Goal: Find specific page/section: Find specific page/section

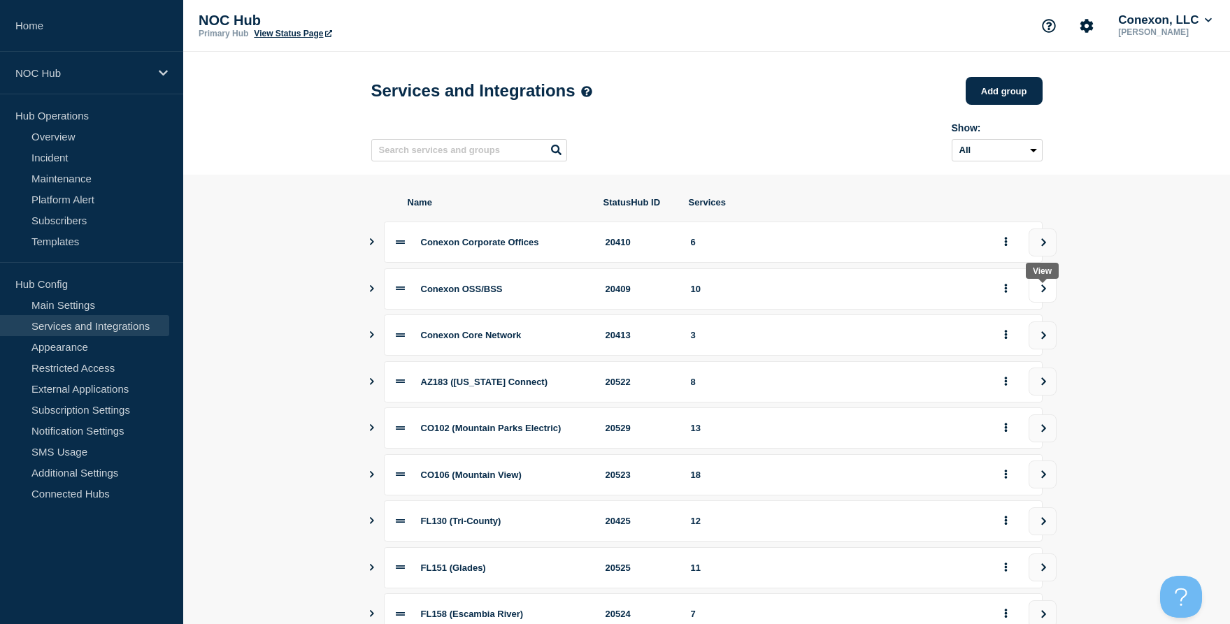
click at [1040, 293] on icon "view group" at bounding box center [1043, 289] width 9 height 8
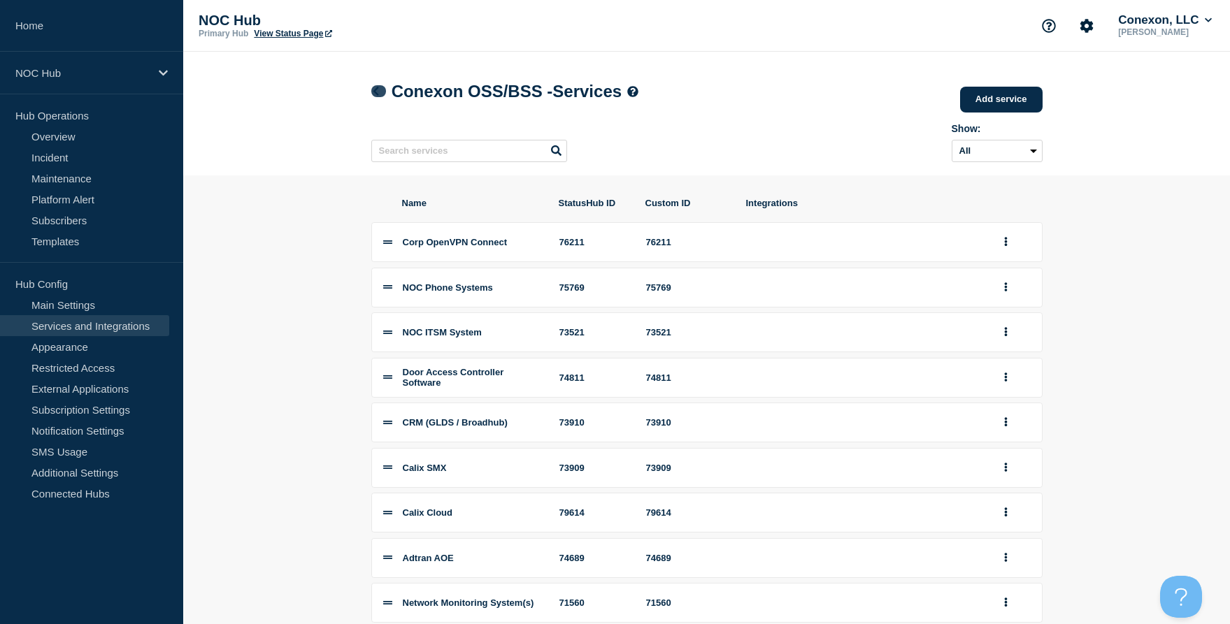
click at [373, 95] on icon at bounding box center [376, 91] width 10 height 9
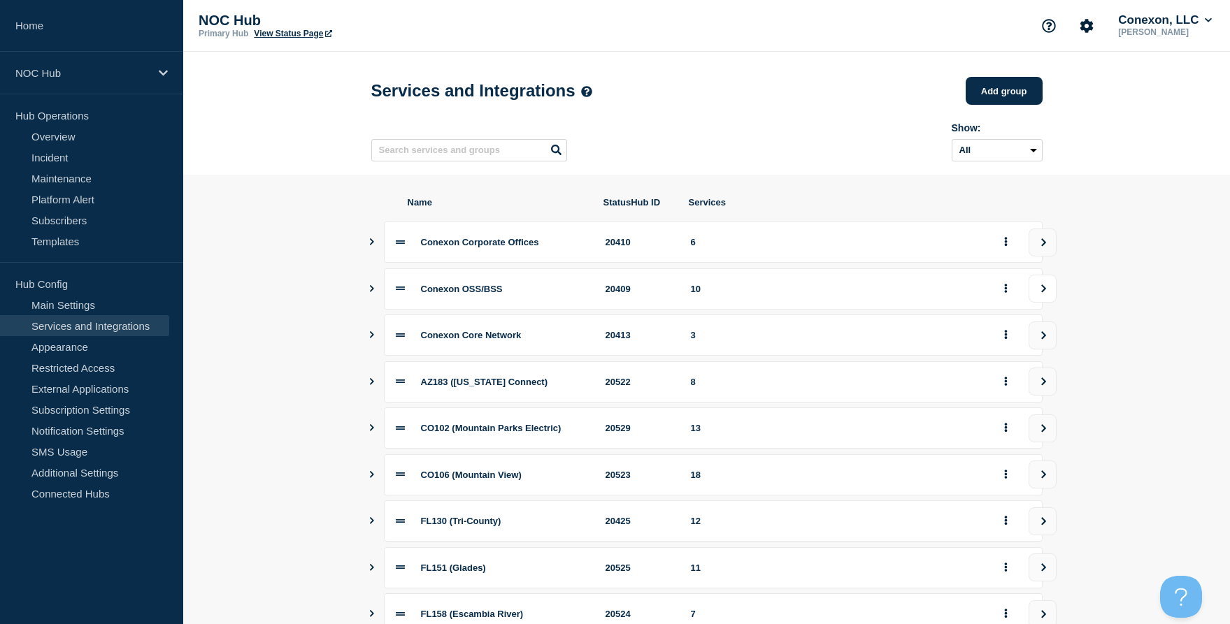
click at [1039, 293] on icon "view group" at bounding box center [1043, 289] width 9 height 8
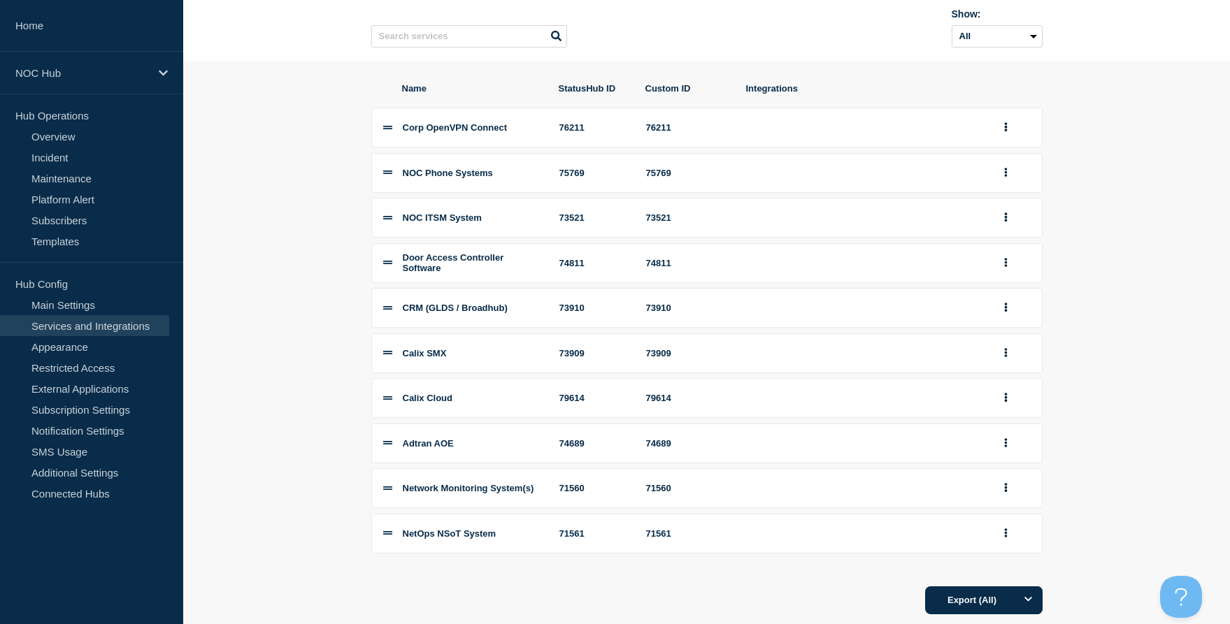
scroll to position [157, 0]
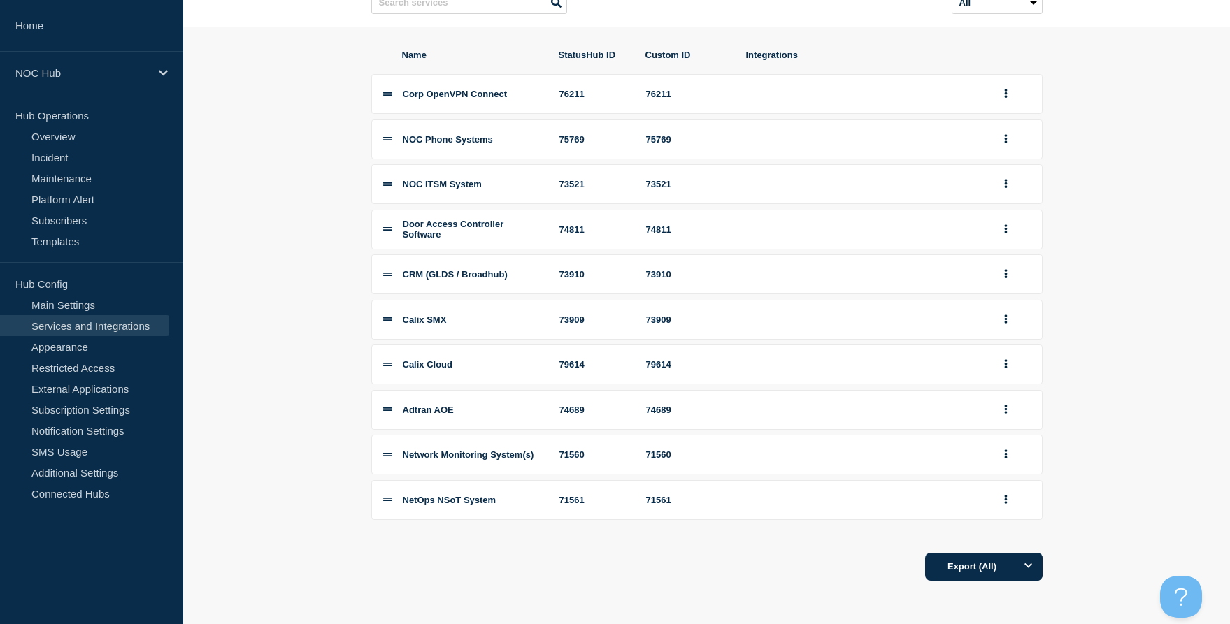
click at [661, 325] on div "73909" at bounding box center [688, 320] width 84 height 10
copy div "73909"
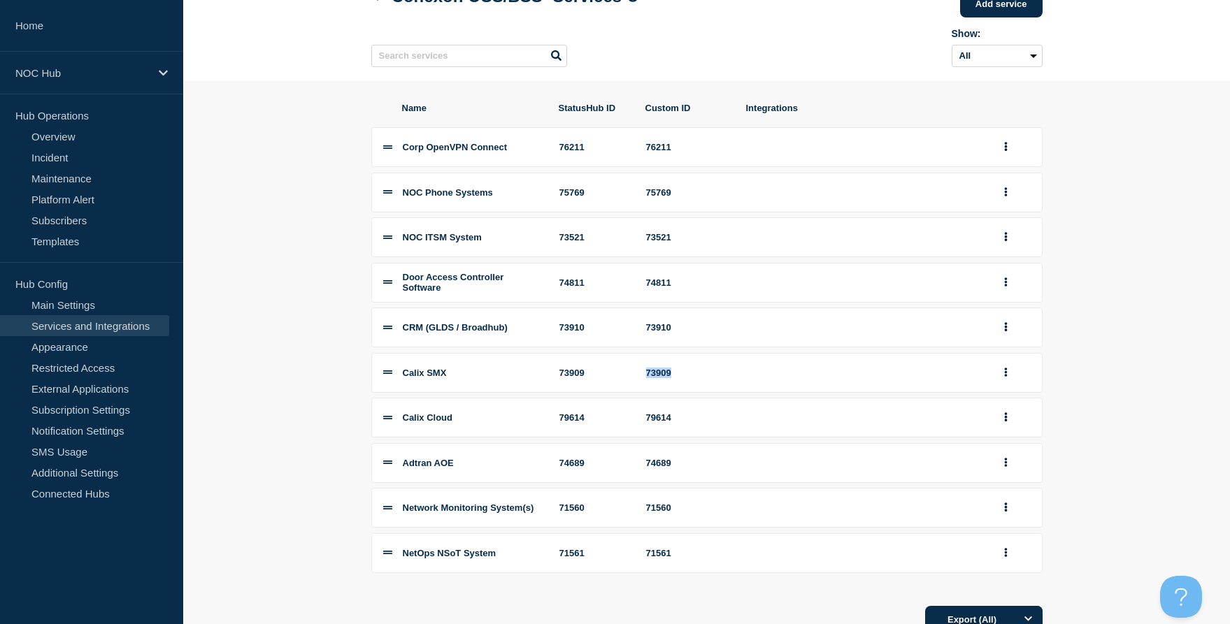
scroll to position [0, 0]
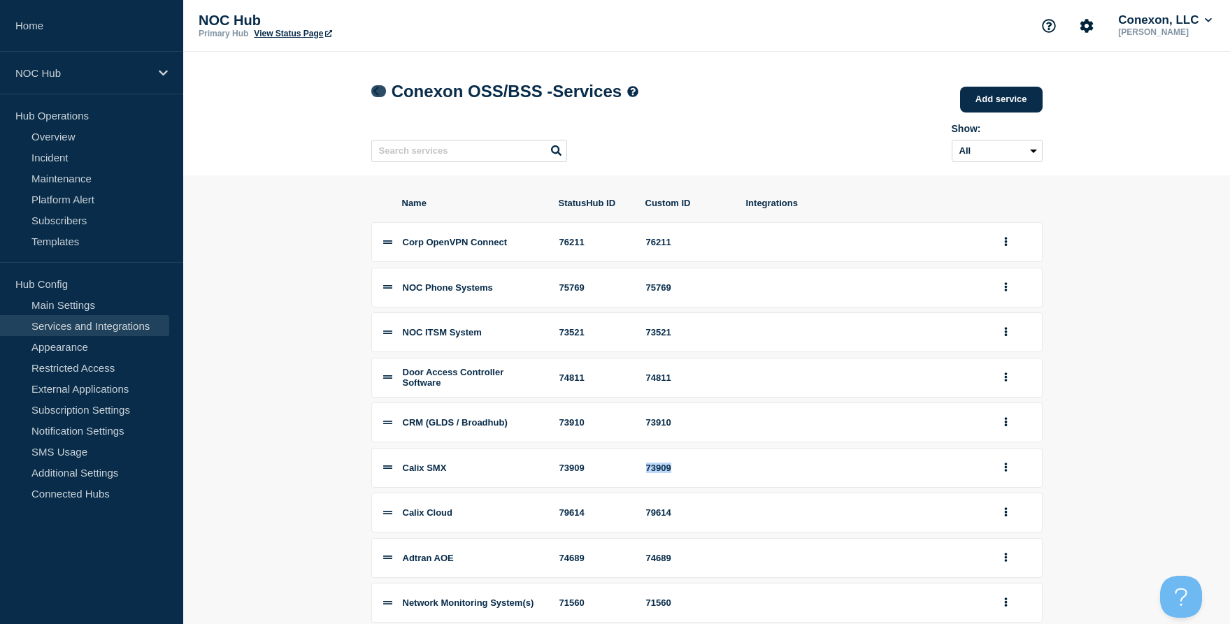
click at [378, 89] on icon at bounding box center [376, 91] width 10 height 9
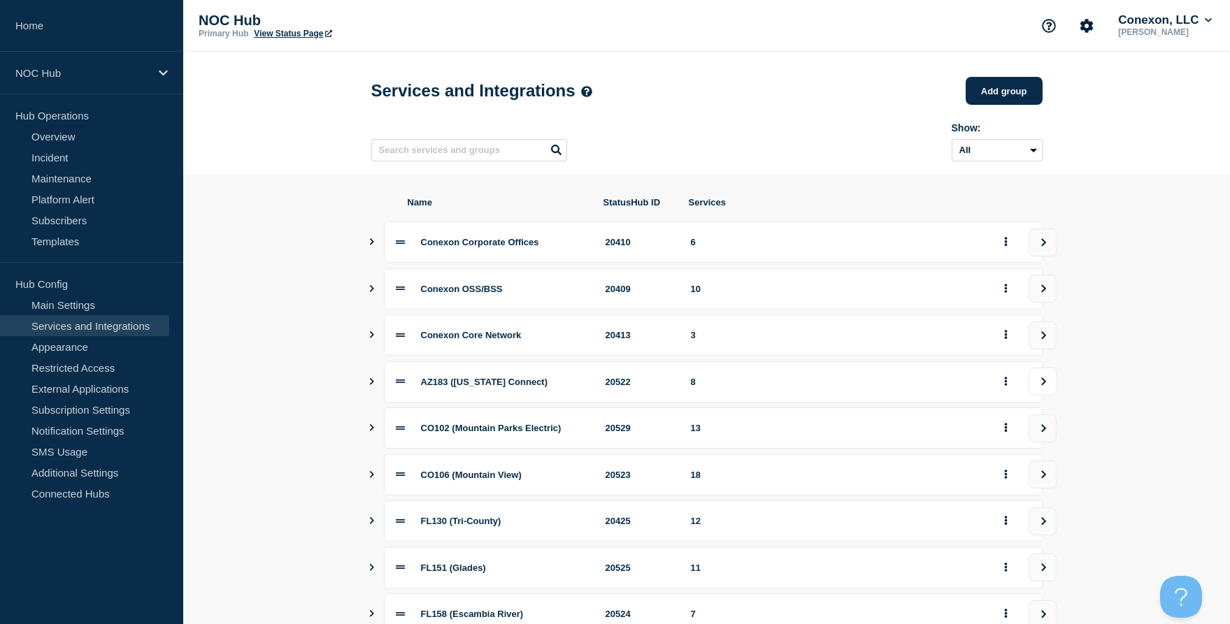
click at [1036, 392] on button "view group" at bounding box center [1042, 382] width 28 height 28
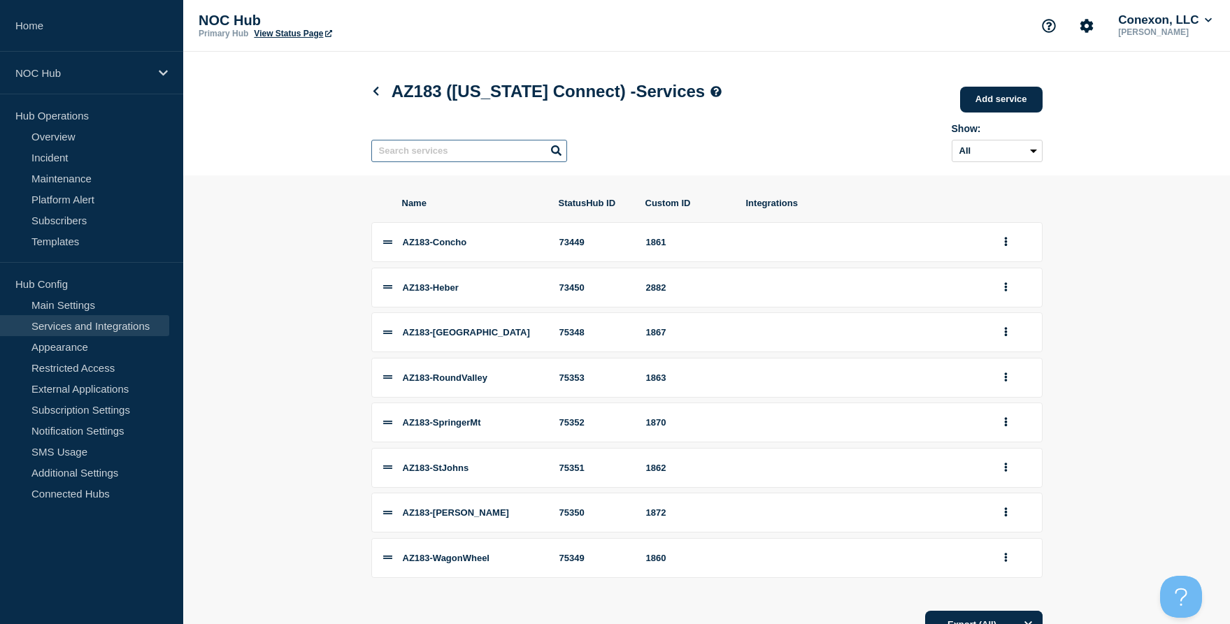
click at [447, 162] on input "text" at bounding box center [469, 151] width 196 height 22
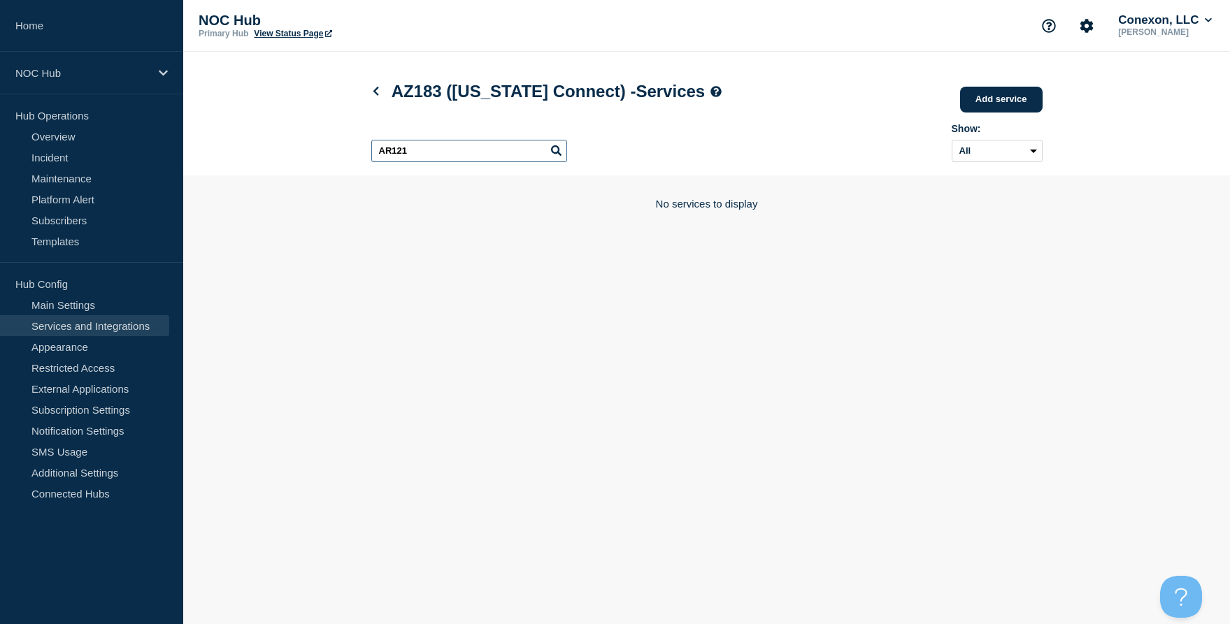
click at [438, 148] on input "AR121" at bounding box center [469, 151] width 196 height 22
click at [433, 156] on input "AR121" at bounding box center [469, 151] width 196 height 22
click at [432, 156] on input "AR121" at bounding box center [469, 151] width 196 height 22
type input "AR009"
click at [417, 150] on input "AR009" at bounding box center [469, 151] width 196 height 22
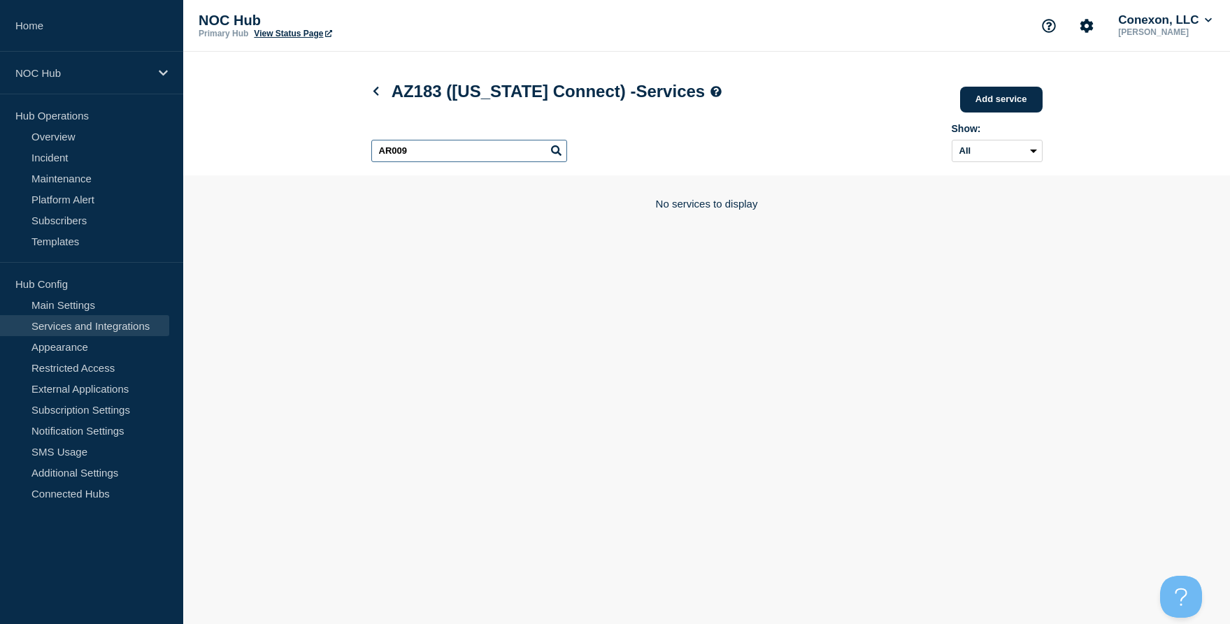
click at [417, 150] on input "AR009" at bounding box center [469, 151] width 196 height 22
click at [378, 92] on icon at bounding box center [376, 91] width 10 height 9
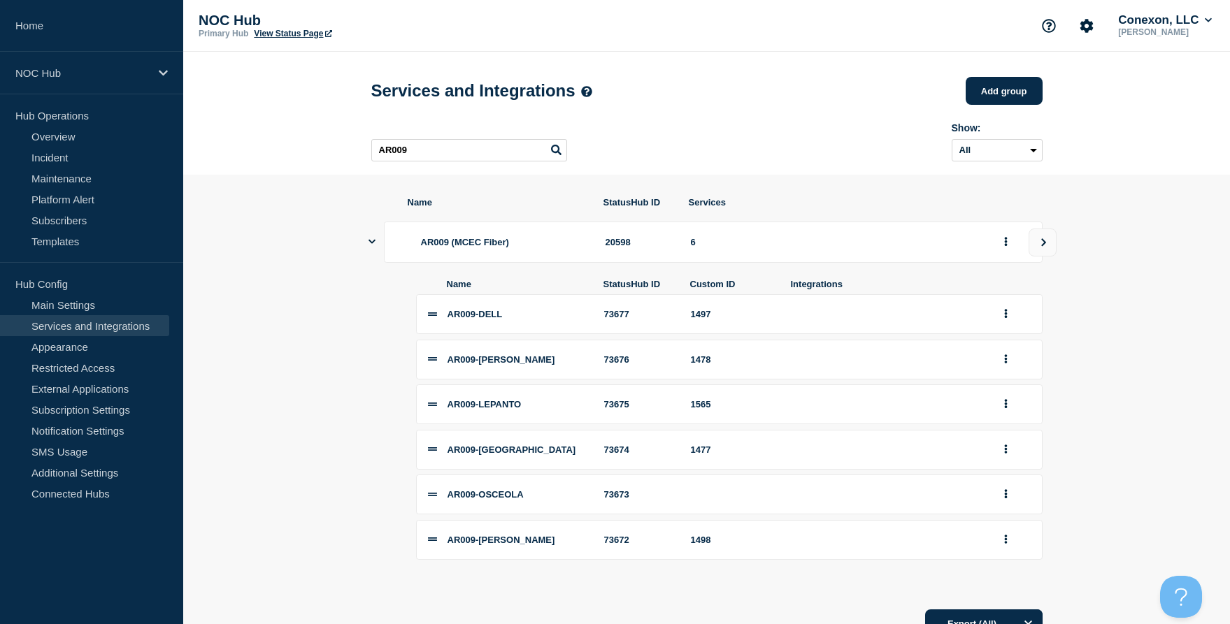
click at [407, 142] on div "AR009 Show: All Archived Non-archived" at bounding box center [706, 139] width 671 height 55
click at [392, 167] on div "AR009 Show: All Archived Non-archived" at bounding box center [706, 139] width 671 height 55
click at [73, 329] on link "Services and Integrations" at bounding box center [84, 325] width 169 height 21
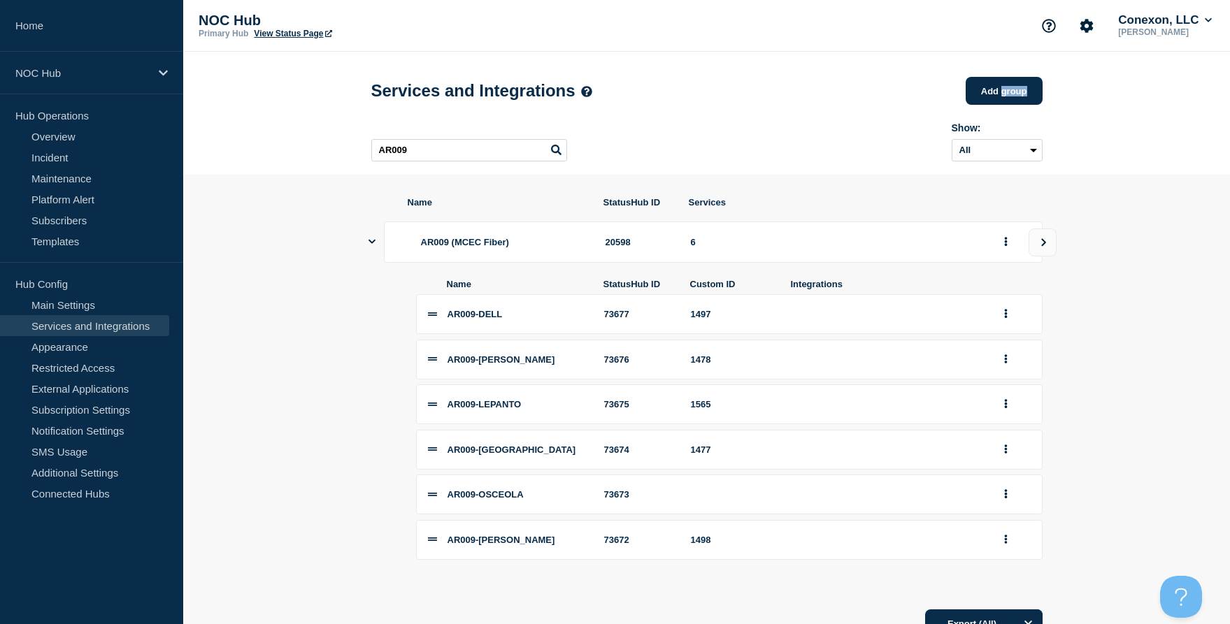
click at [52, 326] on link "Services and Integrations" at bounding box center [84, 325] width 169 height 21
click at [89, 74] on p "NOC Hub" at bounding box center [82, 73] width 134 height 12
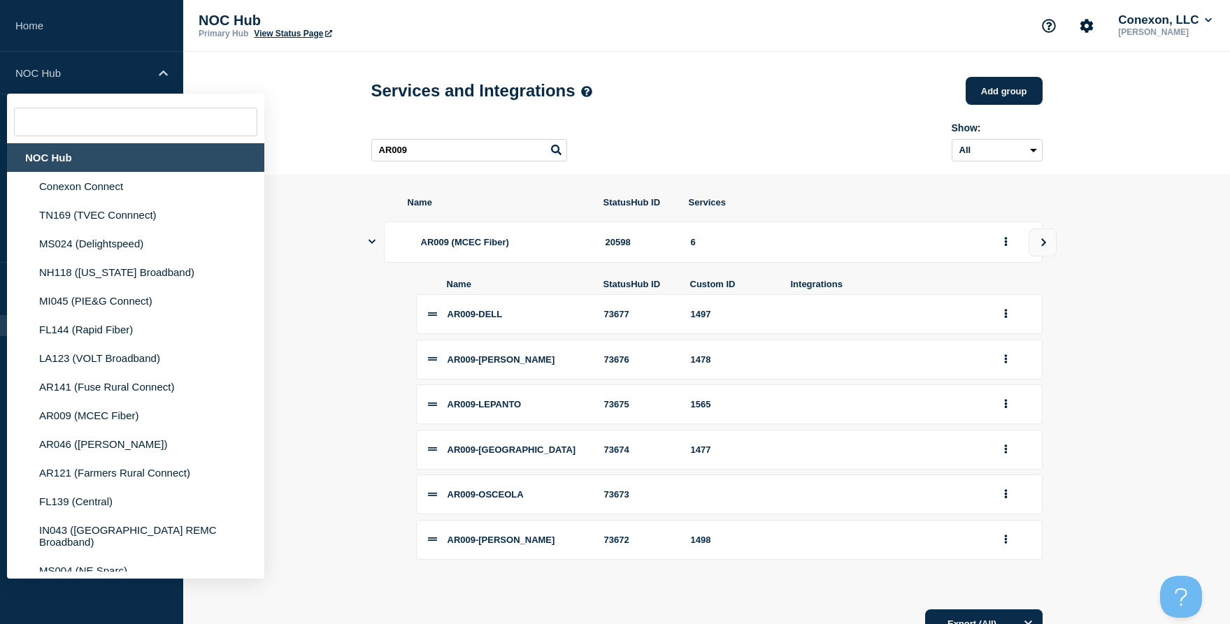
click at [81, 166] on div "NOC Hub" at bounding box center [135, 157] width 257 height 29
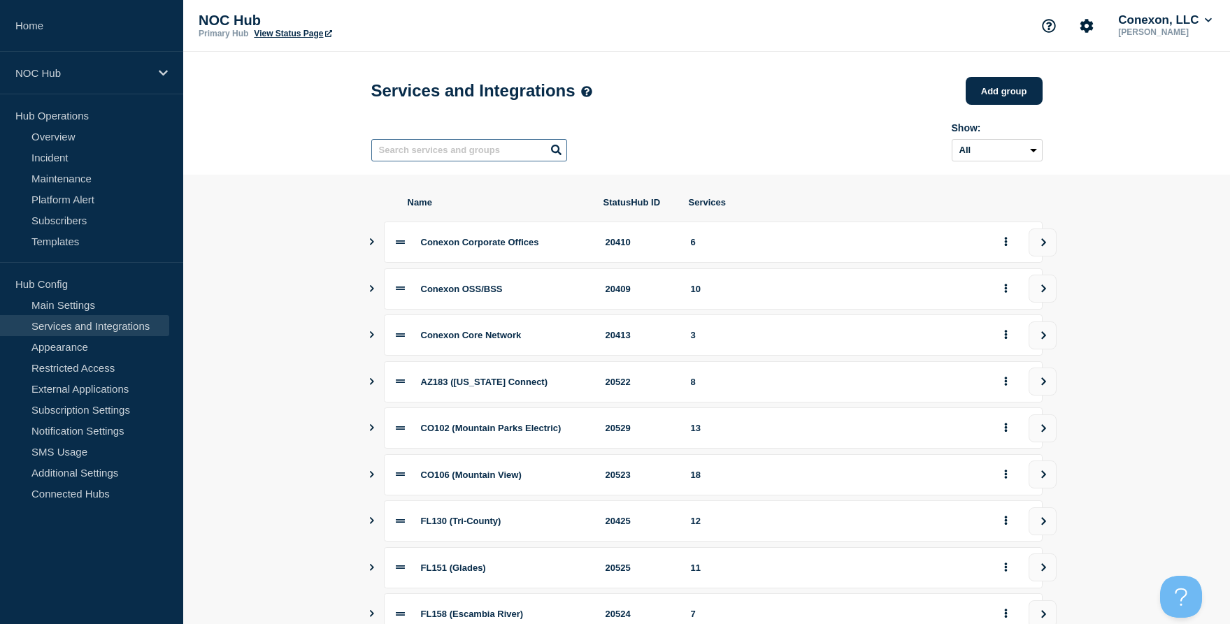
click at [455, 155] on input "text" at bounding box center [469, 150] width 196 height 22
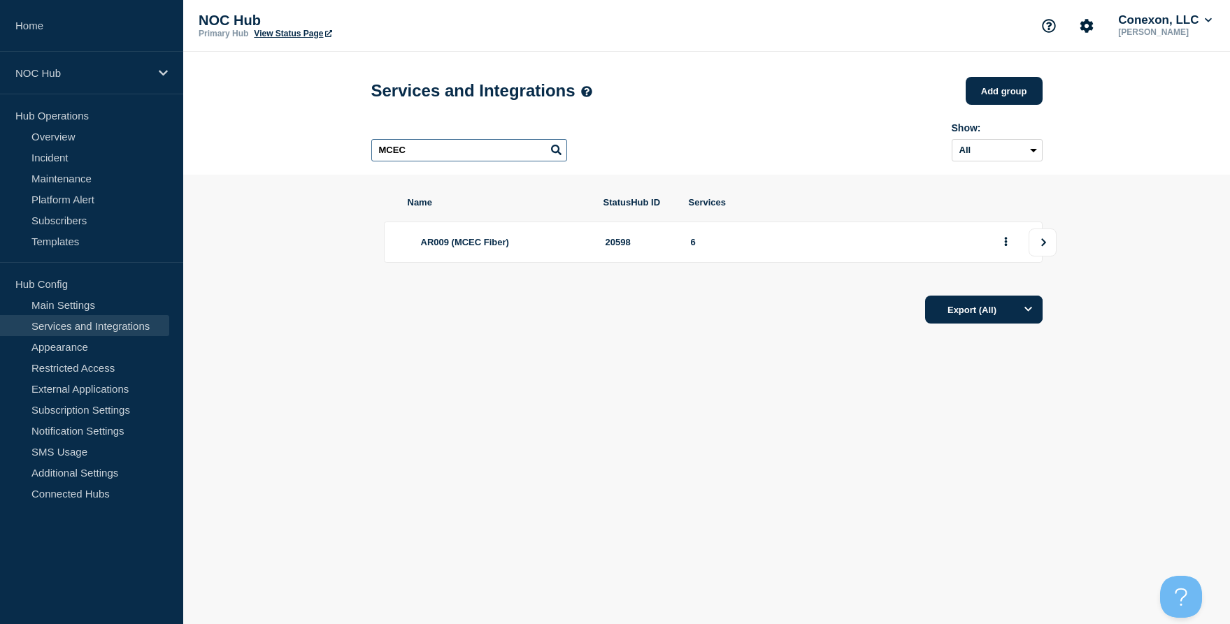
type input "MCEC"
click at [1043, 246] on icon "view group" at bounding box center [1043, 242] width 5 height 8
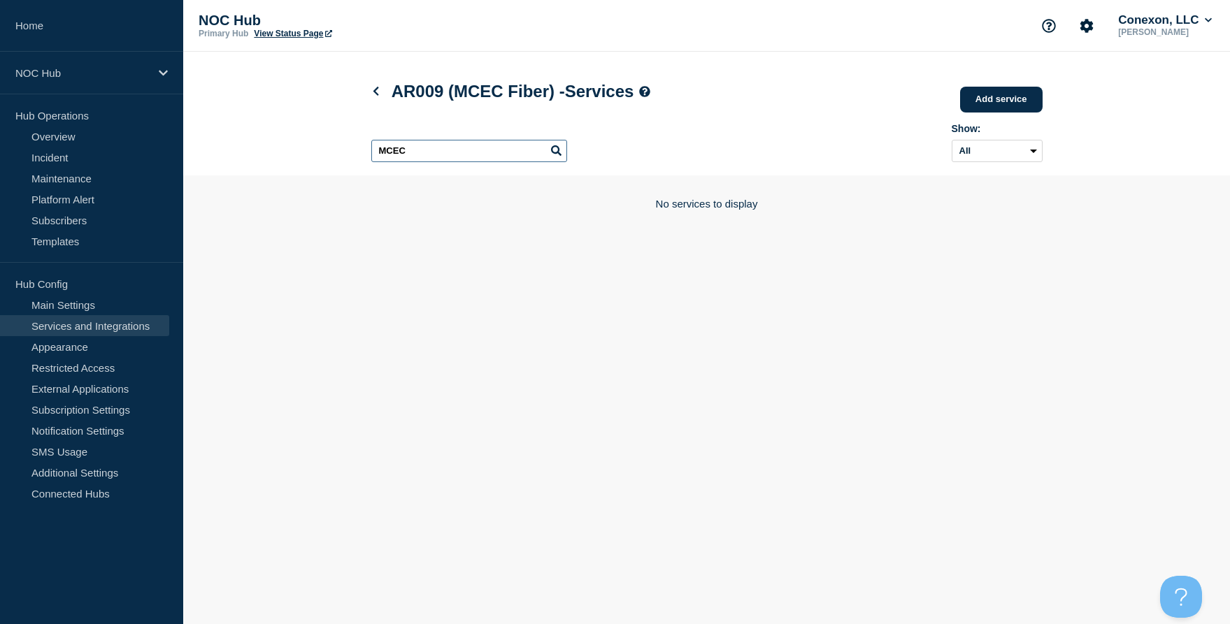
click at [390, 158] on input "MCEC" at bounding box center [469, 151] width 196 height 22
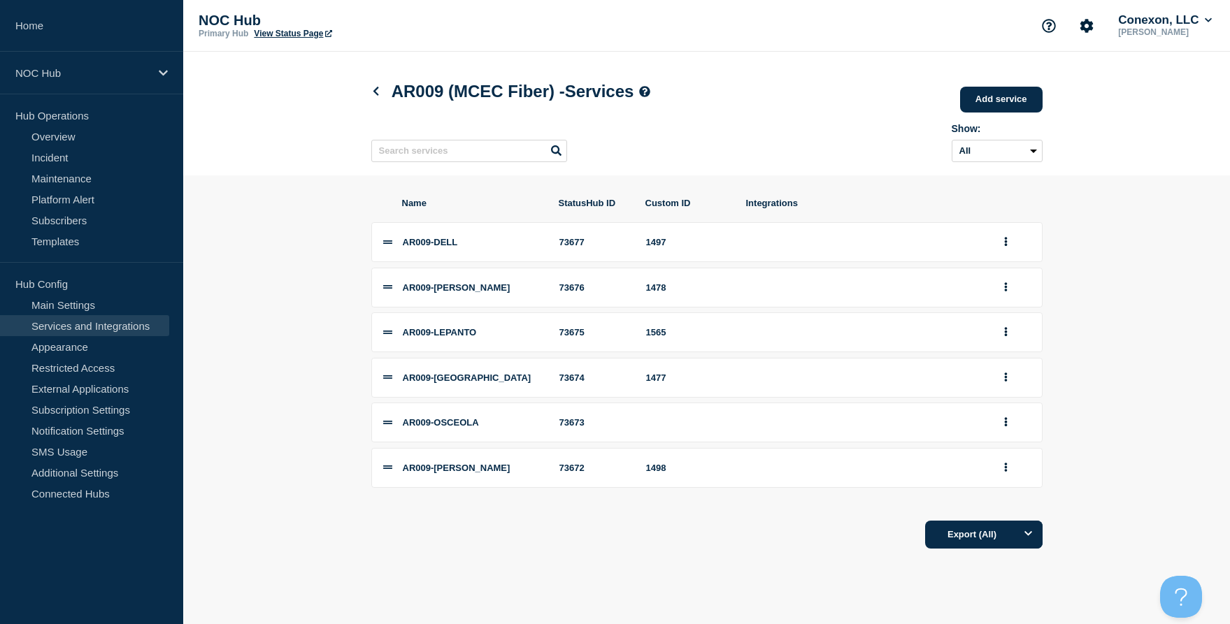
click at [456, 428] on span "AR009-OSCEOLA" at bounding box center [441, 422] width 76 height 10
click at [657, 258] on li "AR009-DELL 73677 1497" at bounding box center [706, 242] width 671 height 40
